Goal: Task Accomplishment & Management: Manage account settings

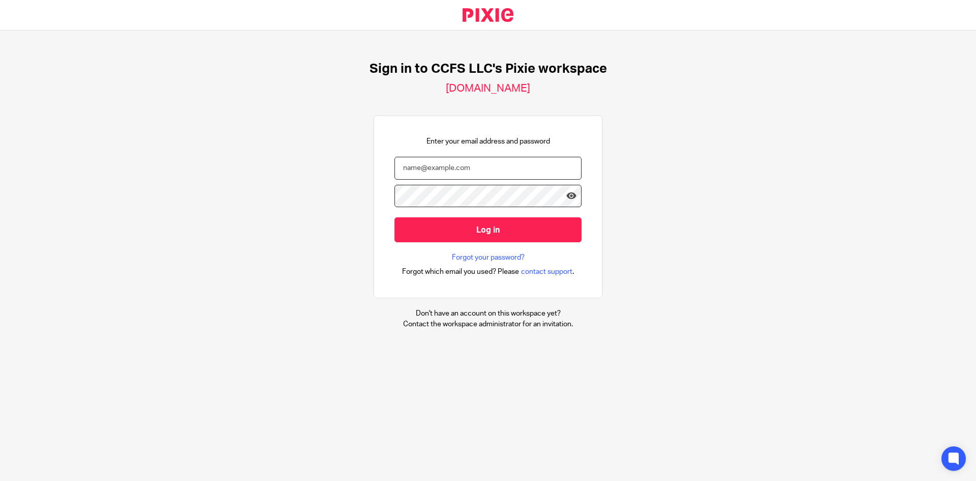
click at [473, 168] on input "email" at bounding box center [488, 168] width 187 height 23
type input "[PERSON_NAME][EMAIL_ADDRESS][DOMAIN_NAME]"
click at [395, 217] on input "Log in" at bounding box center [488, 229] width 187 height 25
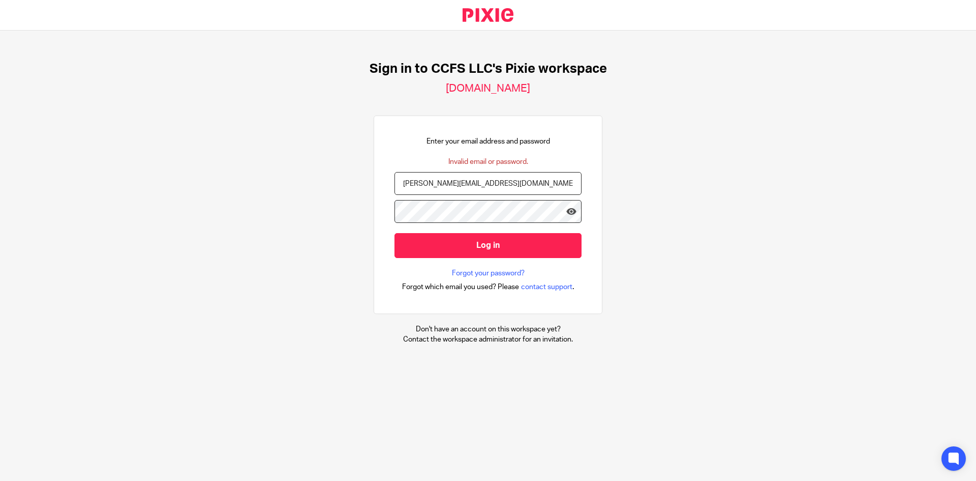
click at [530, 91] on h2 "ccfsbookkeeping.usepixie.net" at bounding box center [488, 88] width 84 height 13
click at [395, 233] on input "Log in" at bounding box center [488, 245] width 187 height 25
click at [499, 269] on link "Forgot your password?" at bounding box center [488, 273] width 73 height 10
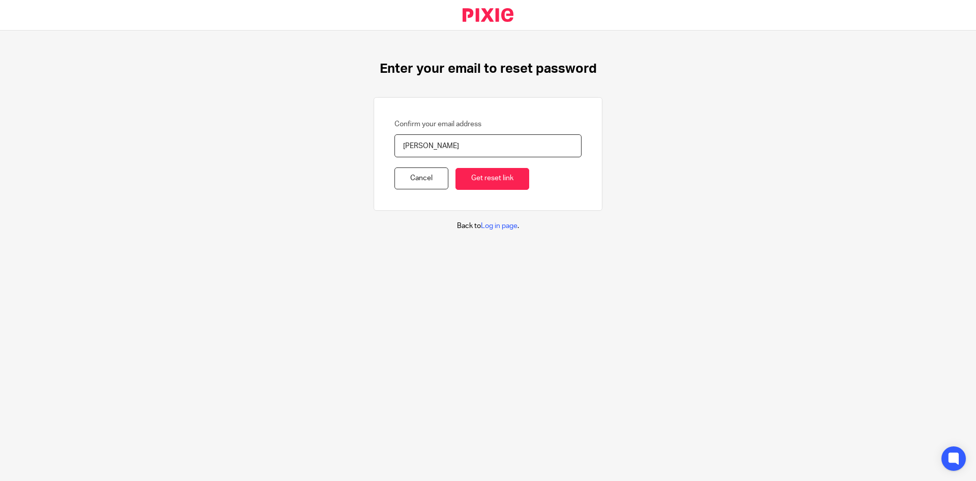
type input "[PERSON_NAME][EMAIL_ADDRESS][DOMAIN_NAME]"
click at [494, 177] on input "Get reset link" at bounding box center [493, 179] width 74 height 22
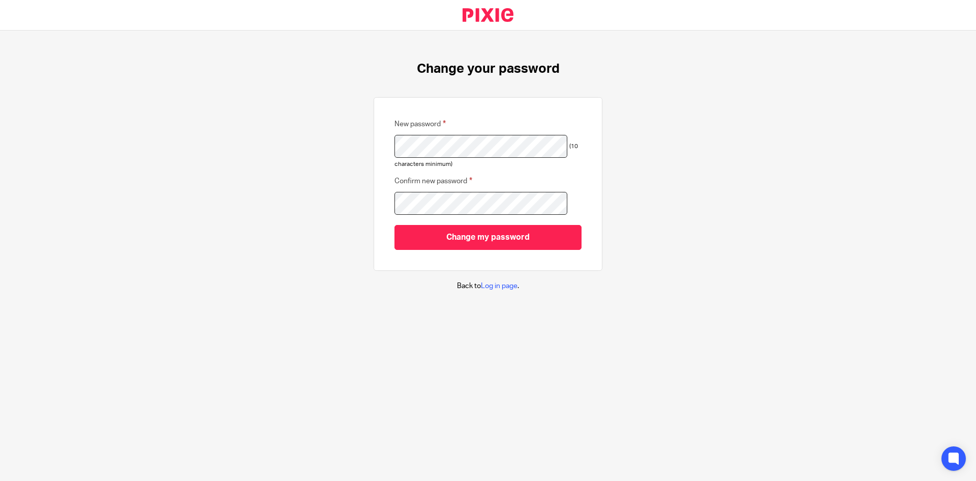
click at [395, 225] on input "Change my password" at bounding box center [488, 237] width 187 height 25
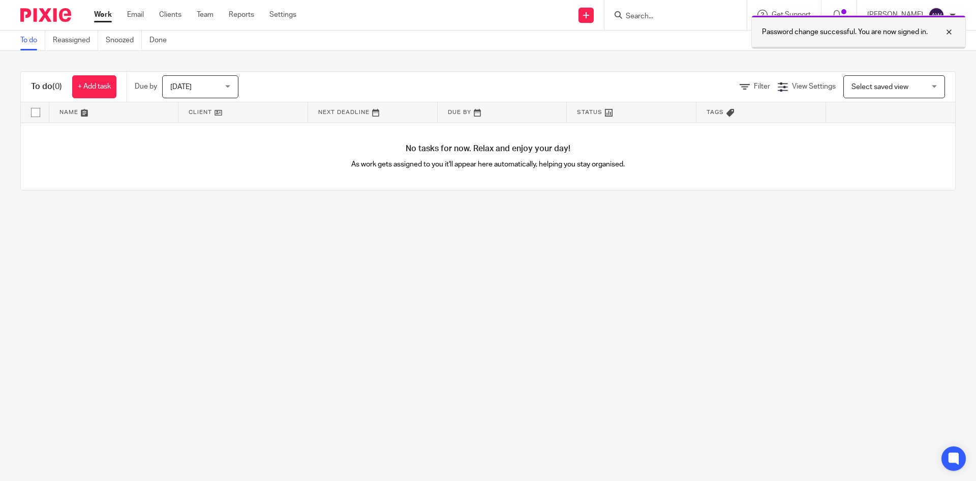
click at [949, 27] on div at bounding box center [941, 32] width 27 height 12
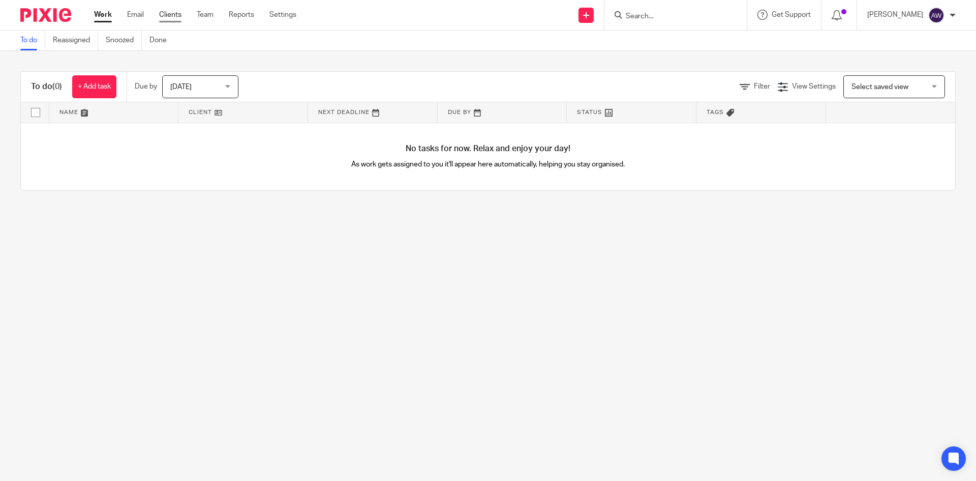
click at [169, 19] on link "Clients" at bounding box center [170, 15] width 22 height 10
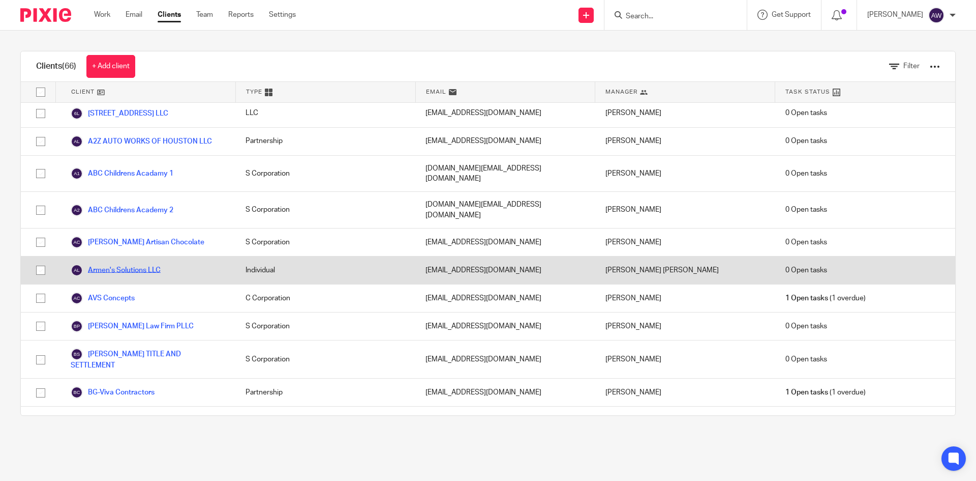
scroll to position [153, 0]
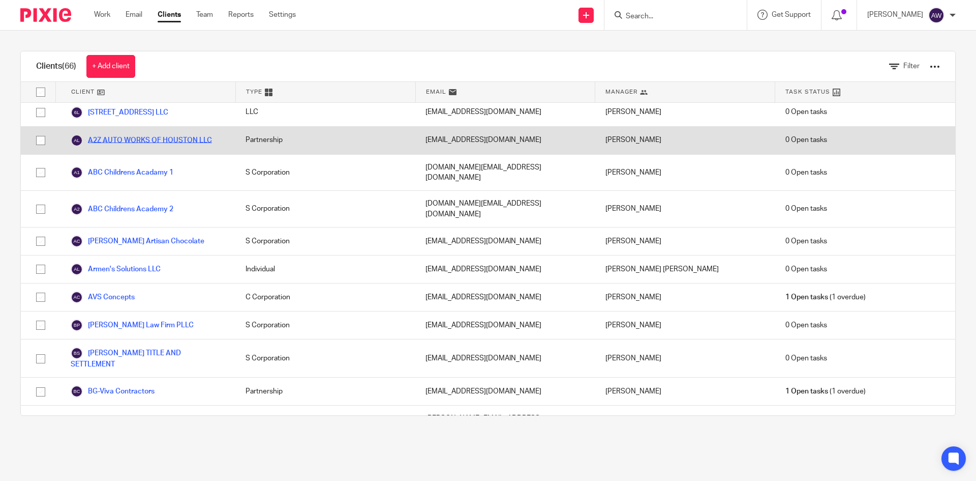
click at [154, 134] on link "A2Z AUTO WORKS OF HOUSTON LLC" at bounding box center [141, 140] width 141 height 12
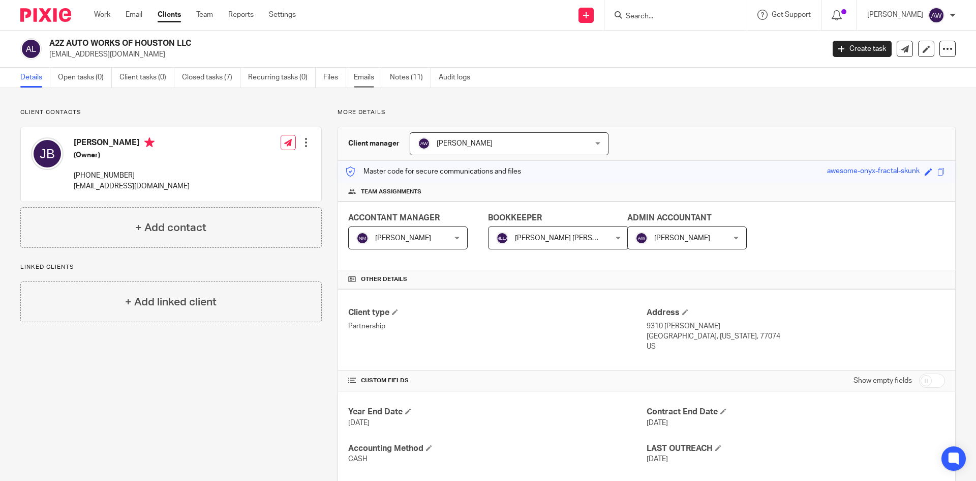
click at [371, 77] on link "Emails" at bounding box center [368, 78] width 28 height 20
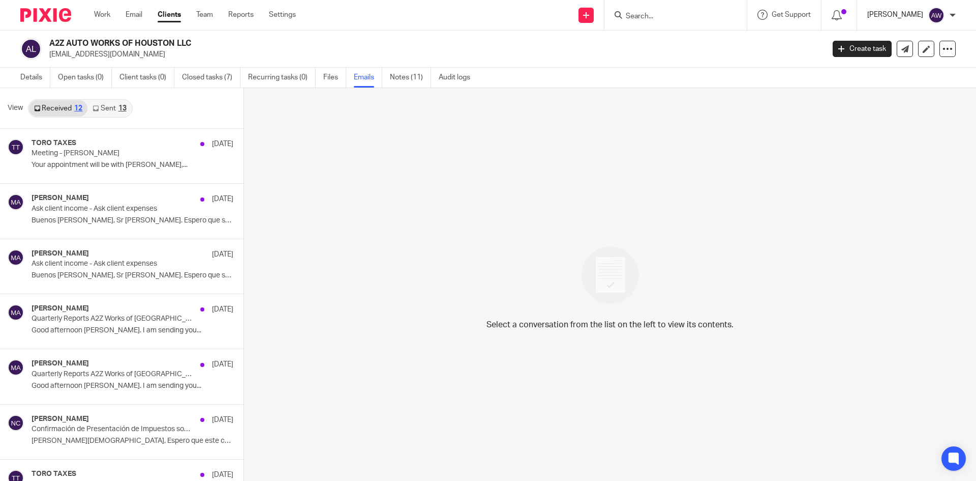
click at [922, 18] on p "[PERSON_NAME]" at bounding box center [896, 15] width 56 height 10
click at [926, 55] on span "Email integration" at bounding box center [924, 55] width 53 height 7
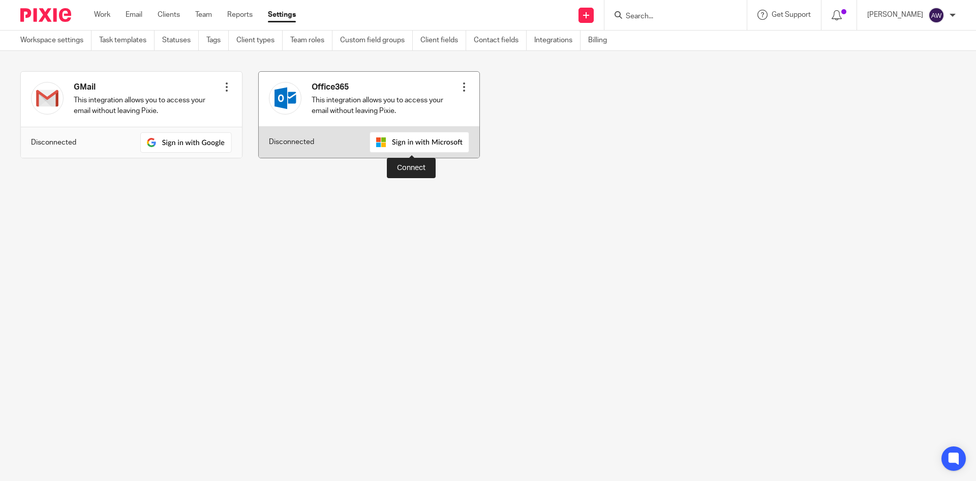
click at [403, 137] on img at bounding box center [420, 142] width 100 height 21
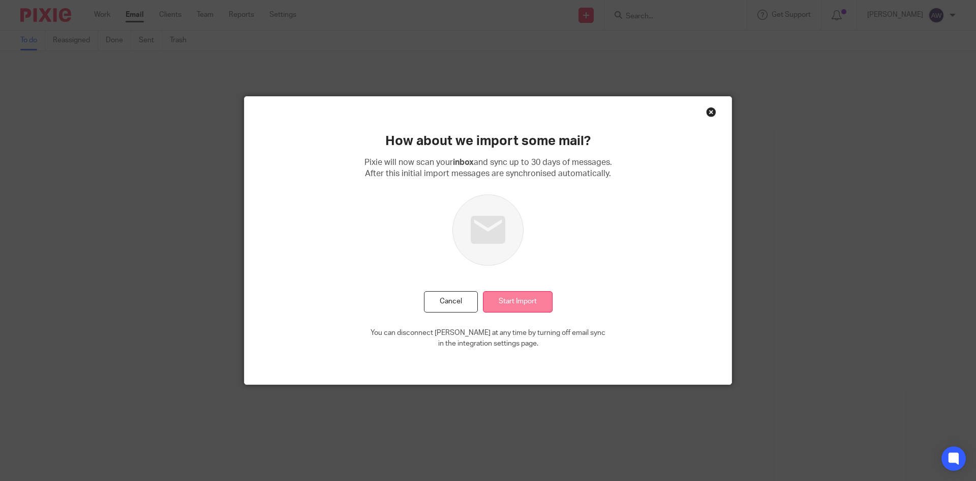
click at [521, 297] on input "Start Import" at bounding box center [518, 302] width 70 height 22
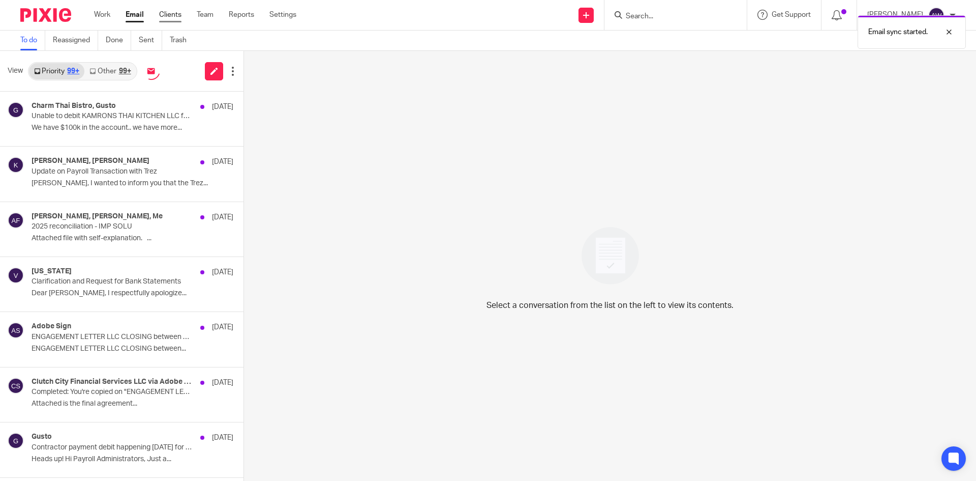
click at [176, 17] on link "Clients" at bounding box center [170, 15] width 22 height 10
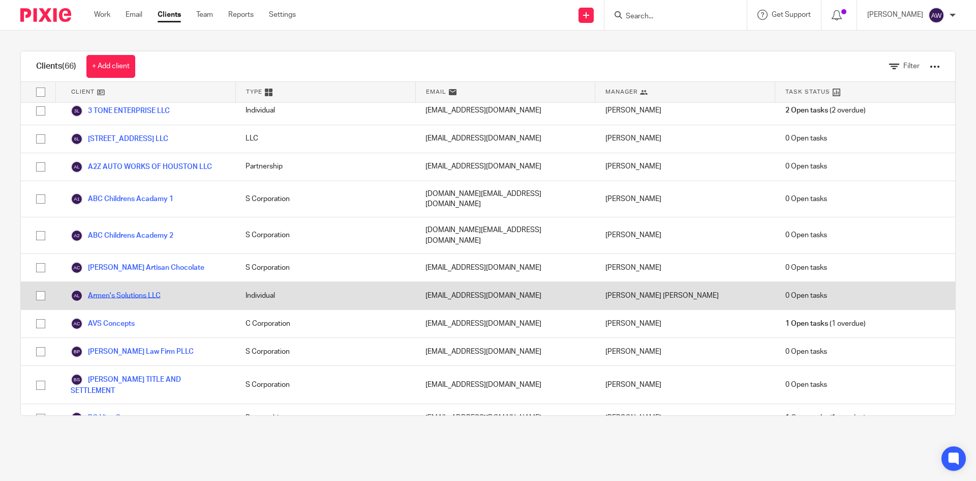
scroll to position [102, 0]
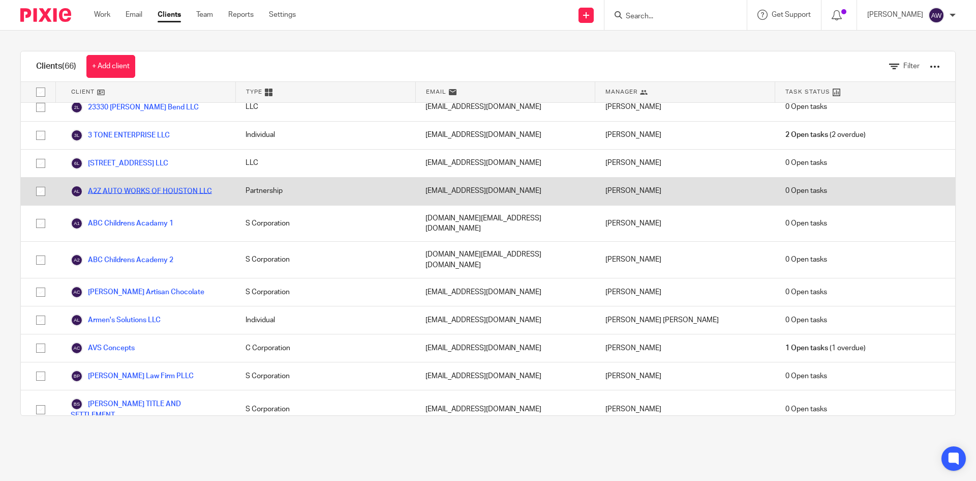
click at [128, 188] on link "A2Z AUTO WORKS OF HOUSTON LLC" at bounding box center [141, 191] width 141 height 12
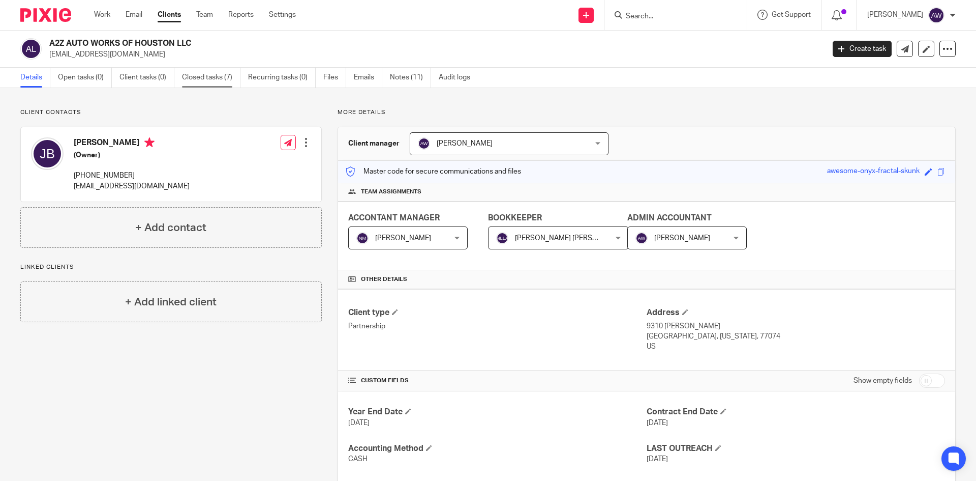
click at [204, 73] on link "Closed tasks (7)" at bounding box center [211, 78] width 58 height 20
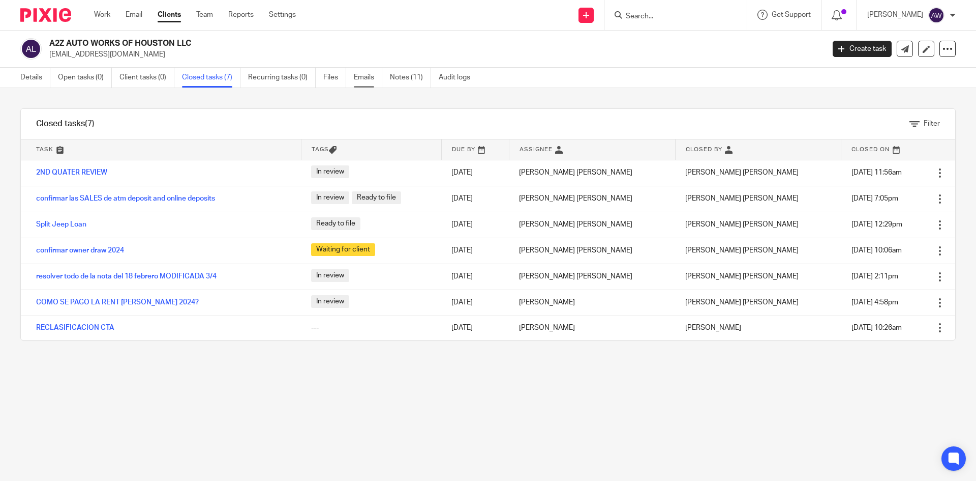
click at [363, 71] on link "Emails" at bounding box center [368, 78] width 28 height 20
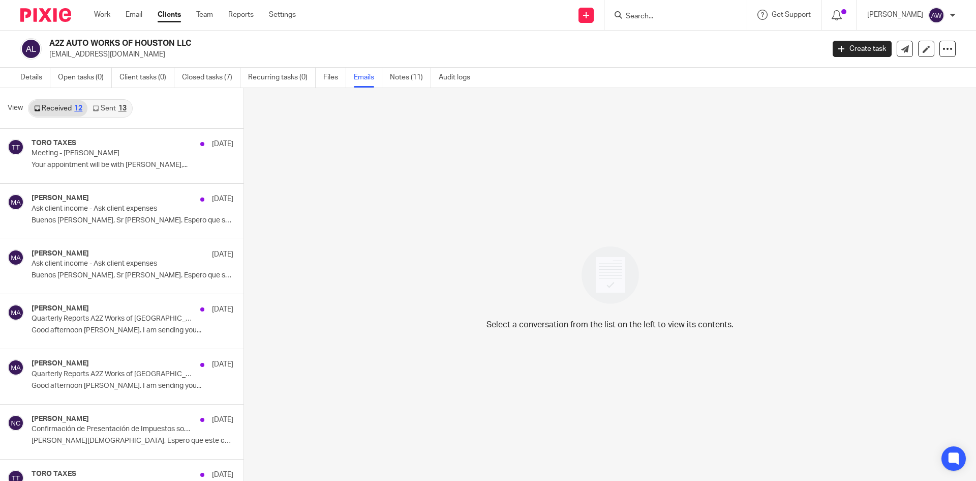
click at [407, 76] on link "Notes (11)" at bounding box center [410, 78] width 41 height 20
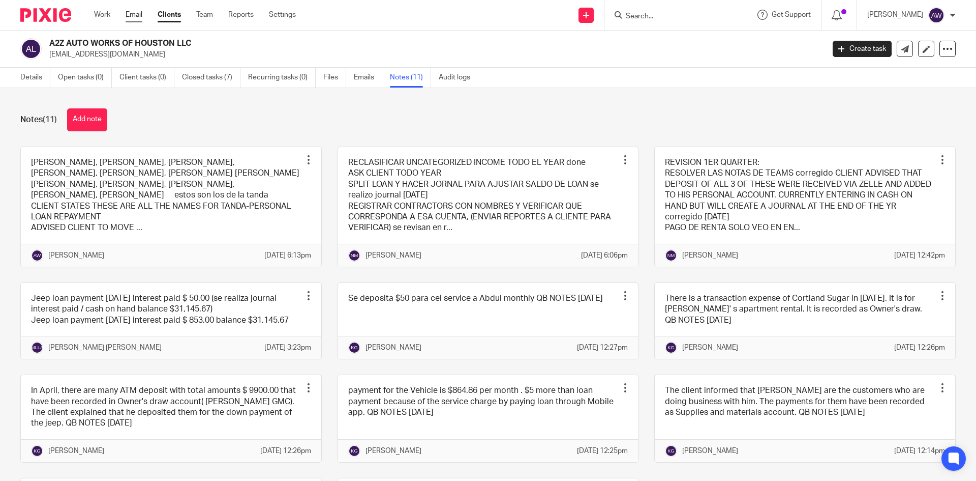
click at [138, 18] on link "Email" at bounding box center [134, 15] width 17 height 10
click at [162, 18] on link "Clients" at bounding box center [169, 15] width 23 height 10
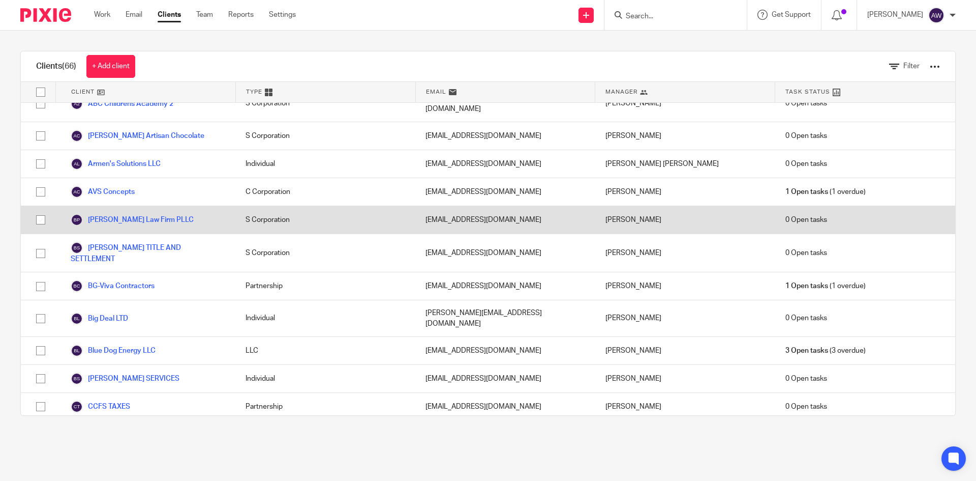
scroll to position [356, 0]
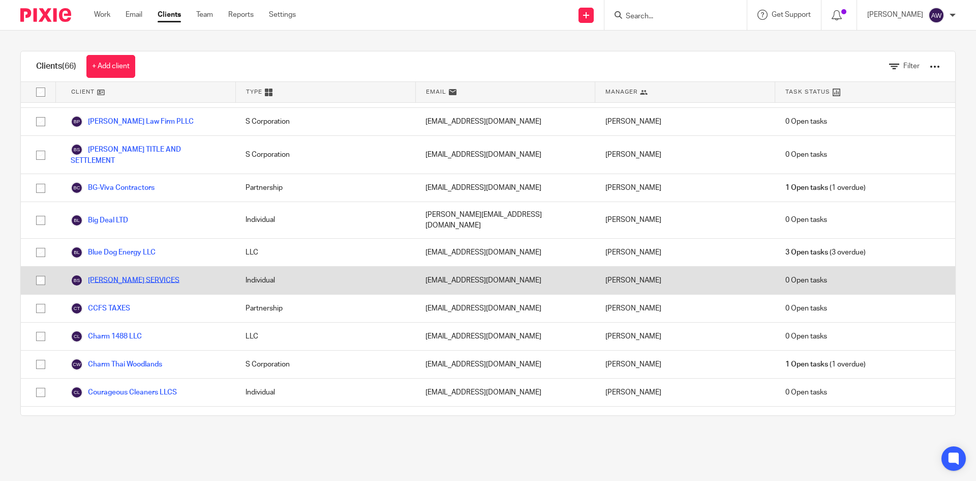
click at [127, 274] on link "[PERSON_NAME] SERVICES" at bounding box center [125, 280] width 109 height 12
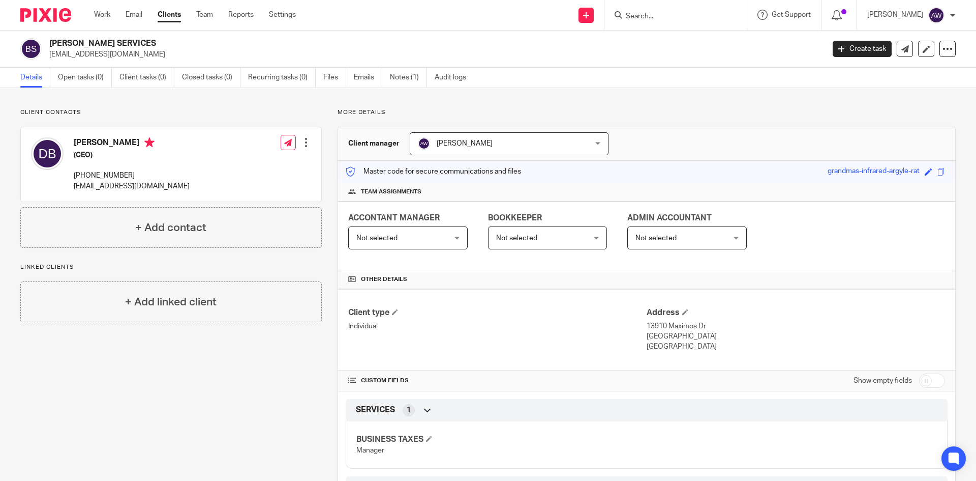
click at [177, 19] on link "Clients" at bounding box center [169, 15] width 23 height 10
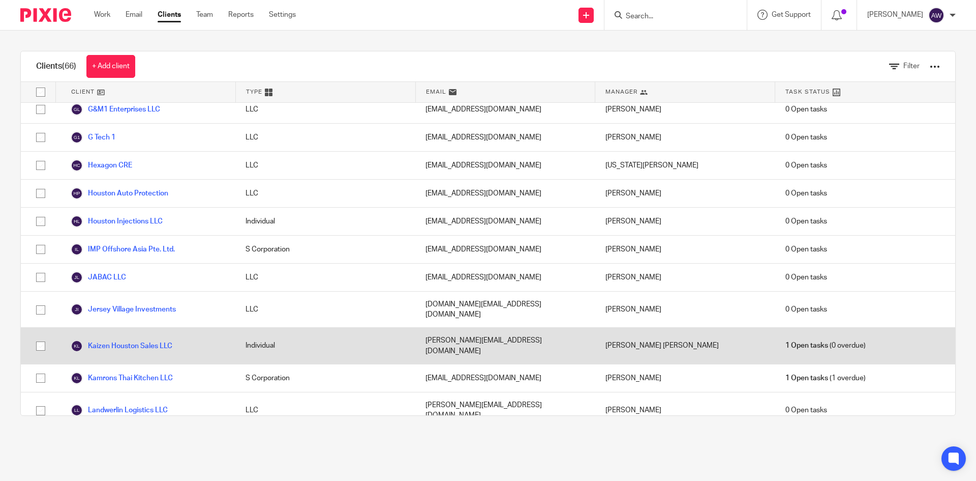
scroll to position [864, 0]
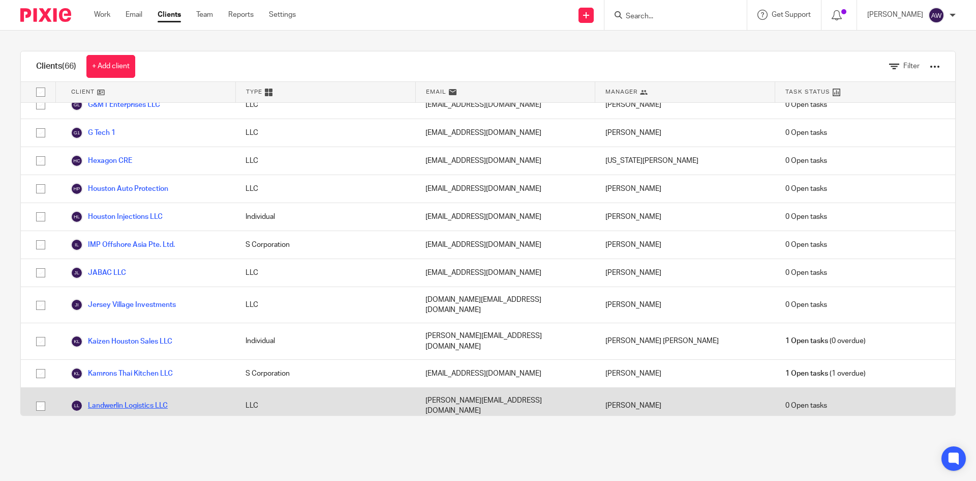
click at [159, 399] on link "Landwerlin Logistics LLC" at bounding box center [119, 405] width 97 height 12
